Goal: Obtain resource: Obtain resource

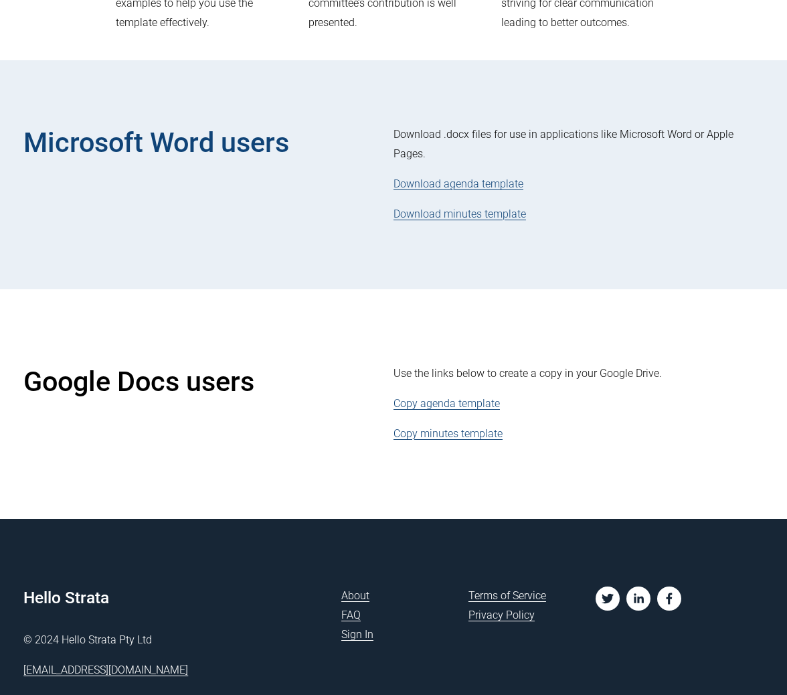
scroll to position [395, 0]
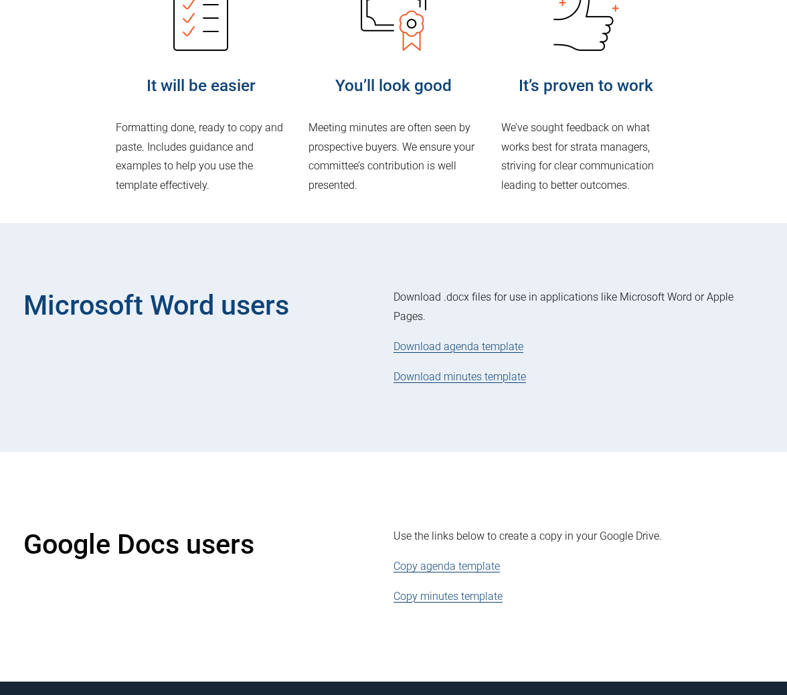
click at [465, 347] on link "Download agenda template" at bounding box center [458, 346] width 130 height 13
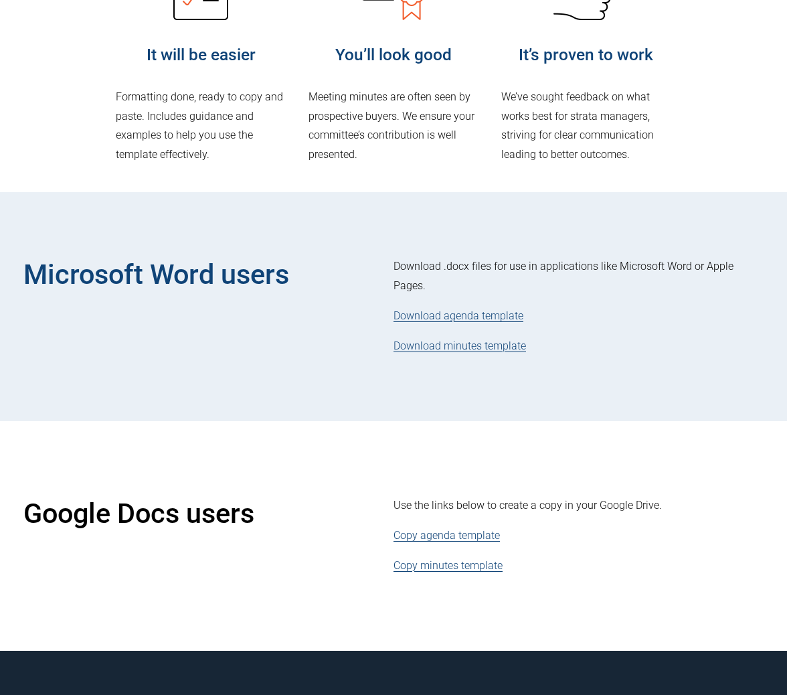
click at [429, 540] on link "Copy agenda template" at bounding box center [446, 535] width 106 height 13
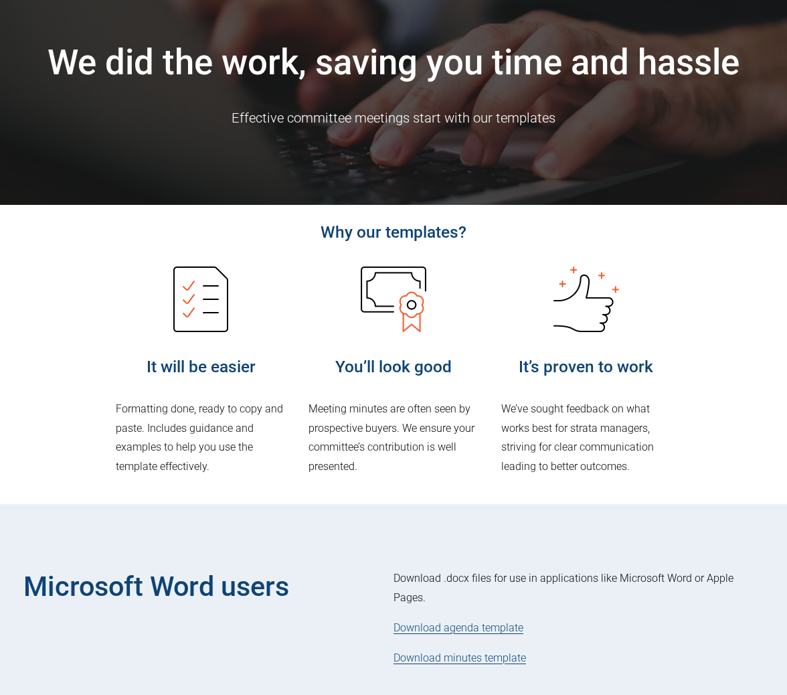
scroll to position [321, 0]
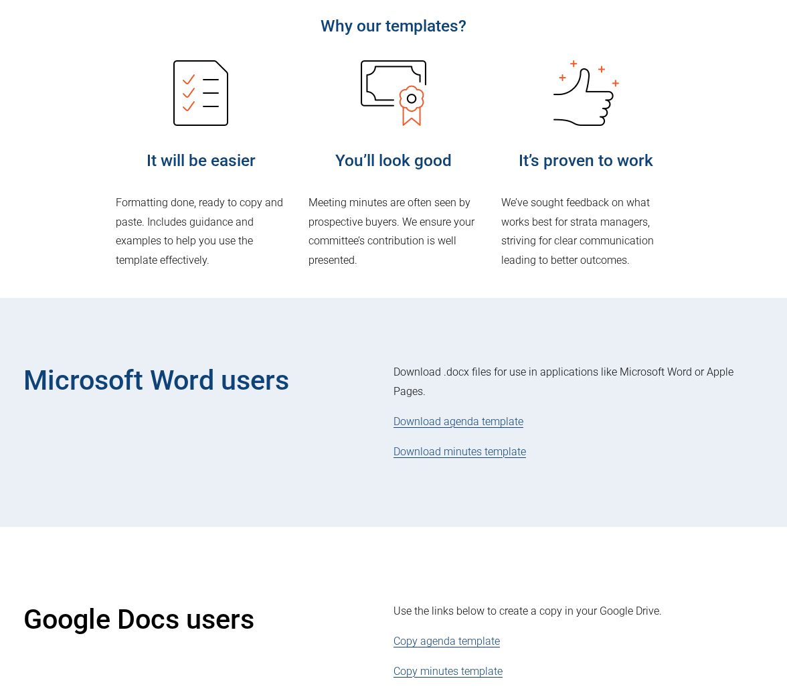
drag, startPoint x: 432, startPoint y: 538, endPoint x: 598, endPoint y: 3, distance: 559.8
click at [0, 0] on article "We did the work, saving you time and hassle Effective committee meetings start …" at bounding box center [393, 217] width 787 height 1077
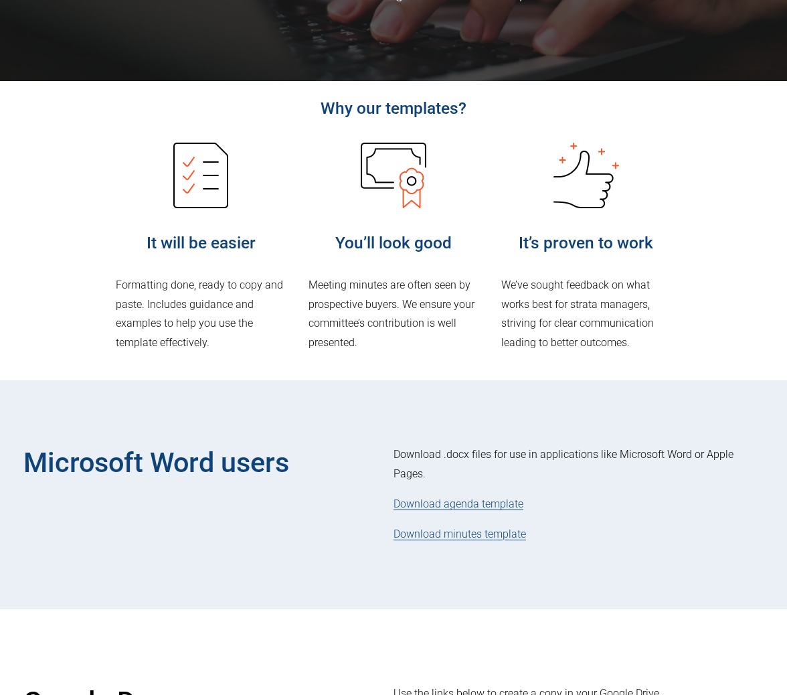
scroll to position [0, 0]
